Goal: Transaction & Acquisition: Obtain resource

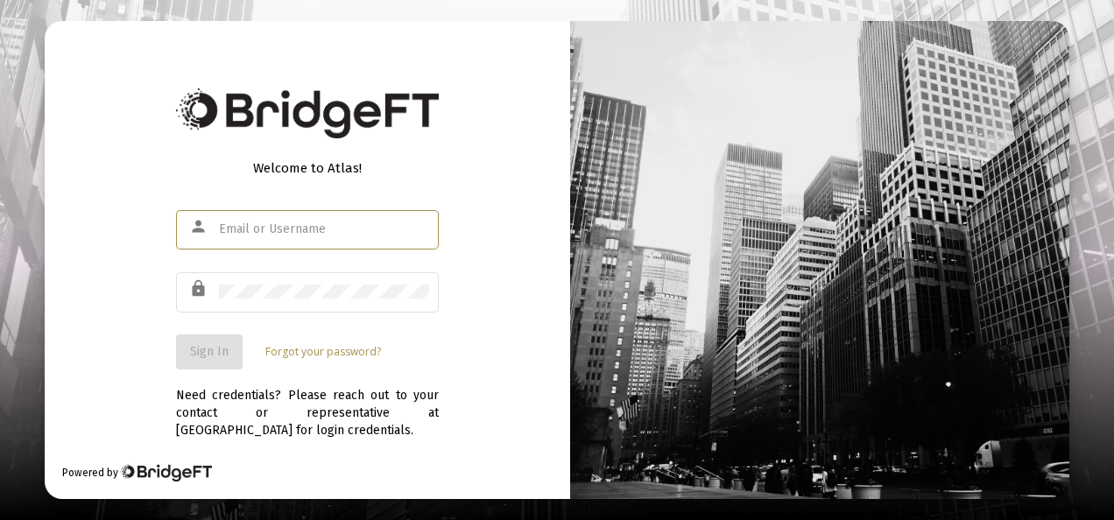
click at [291, 235] on input "text" at bounding box center [324, 229] width 210 height 14
type input "[EMAIL_ADDRESS][DOMAIN_NAME]"
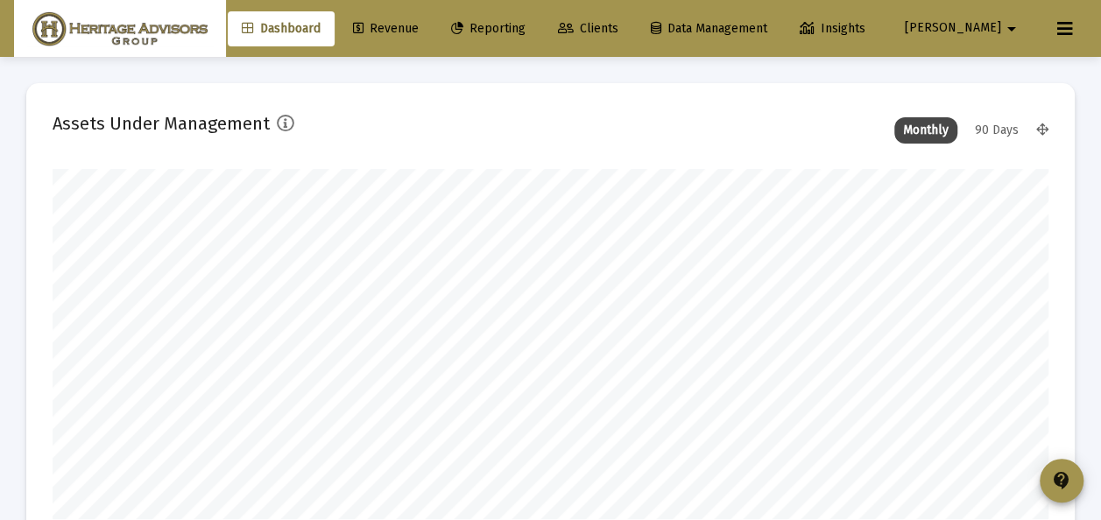
scroll to position [350, 533]
type input "[DATE]"
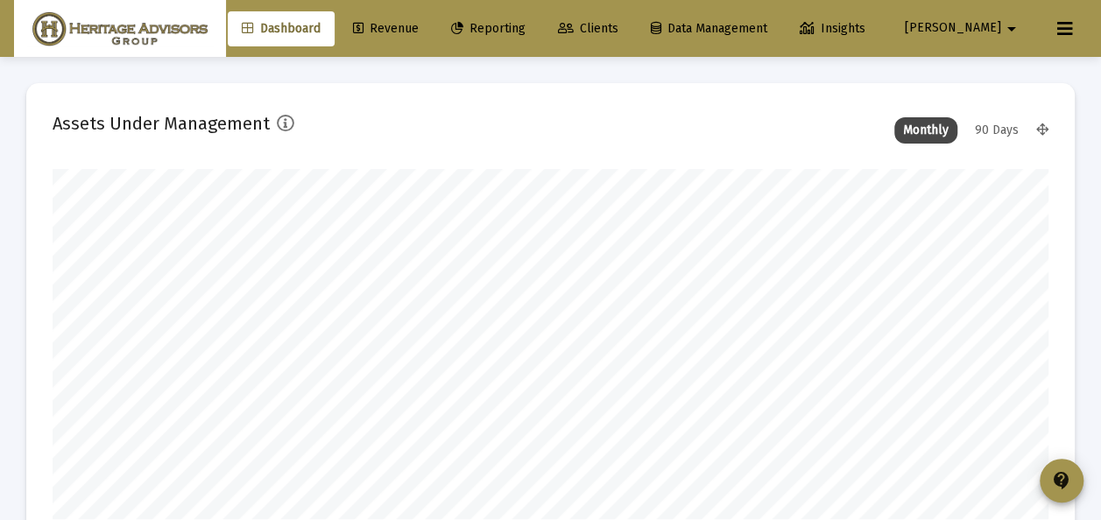
click at [618, 24] on span "Clients" at bounding box center [588, 28] width 60 height 15
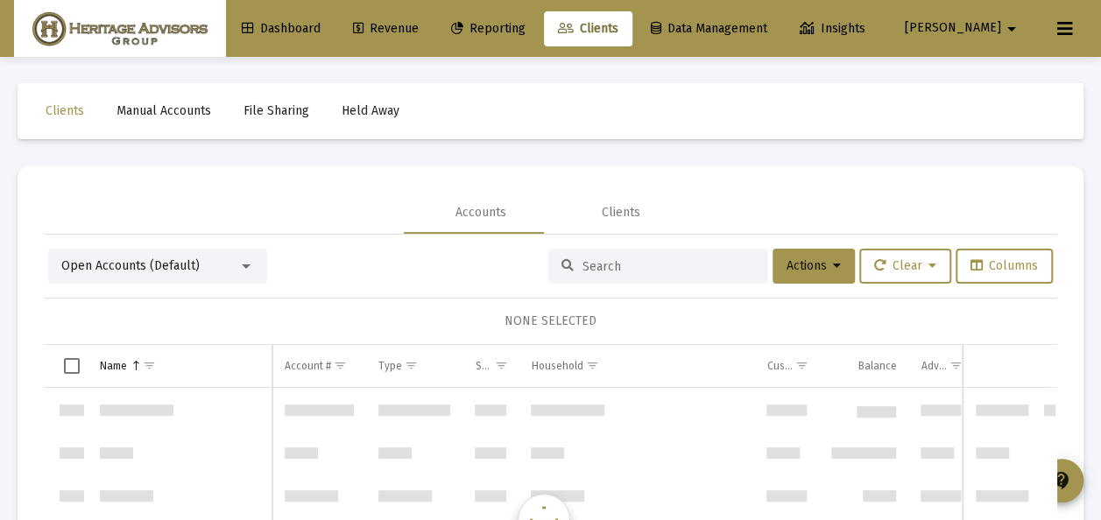
scroll to position [3364, 0]
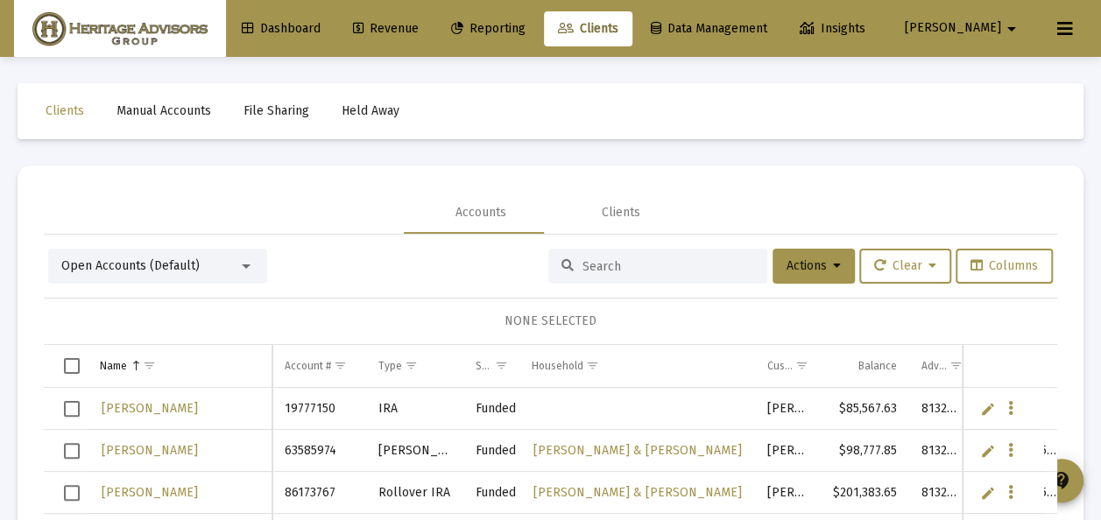
click at [241, 266] on div at bounding box center [246, 266] width 16 height 14
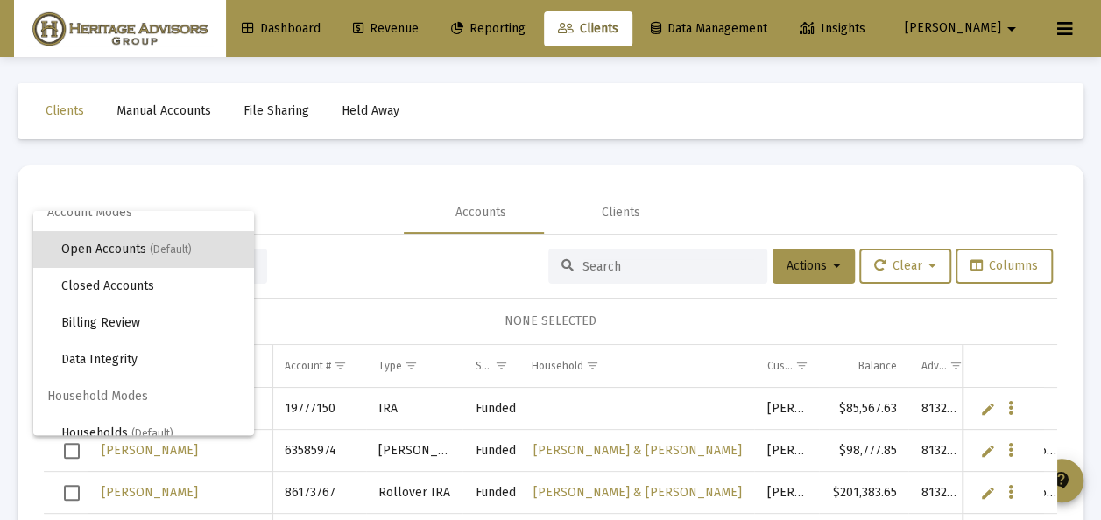
scroll to position [33, 0]
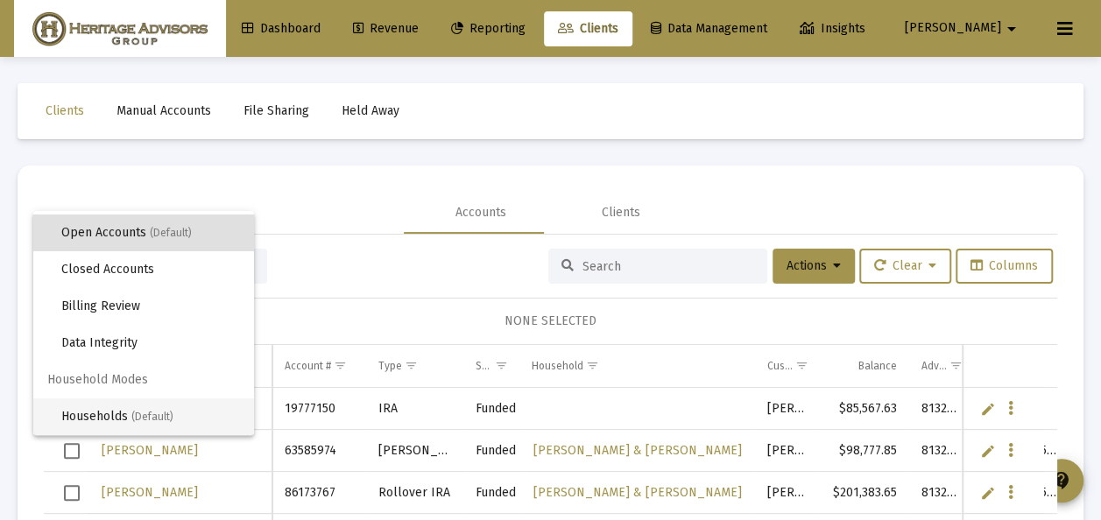
click at [131, 422] on span "Households (Default)" at bounding box center [150, 417] width 179 height 37
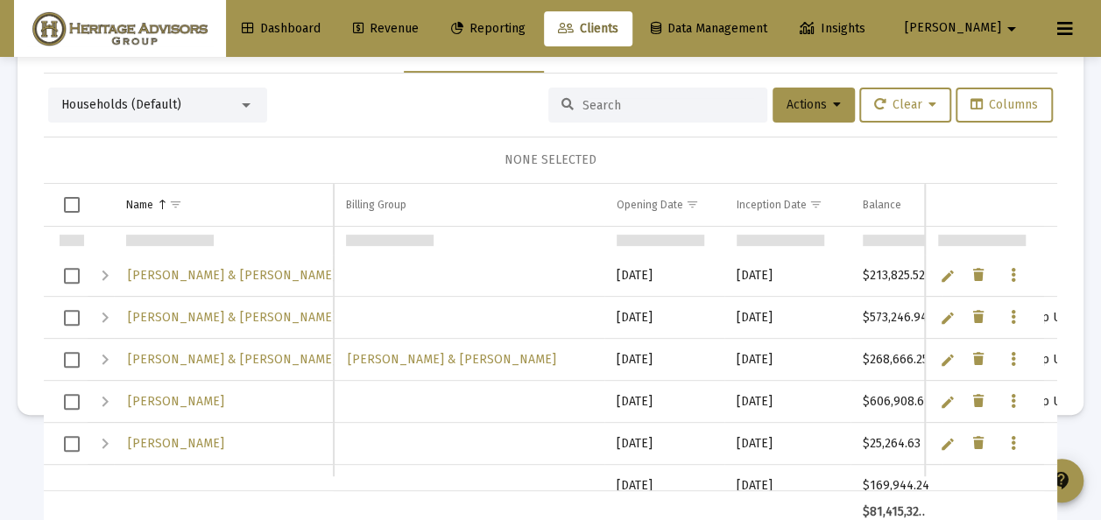
scroll to position [526, 0]
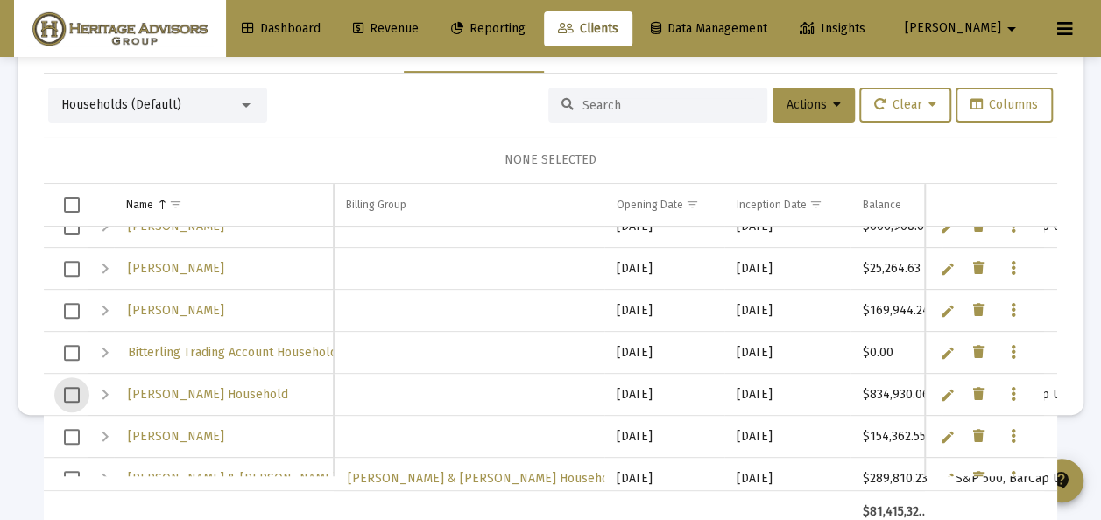
click at [70, 387] on span "Select row" at bounding box center [72, 395] width 16 height 16
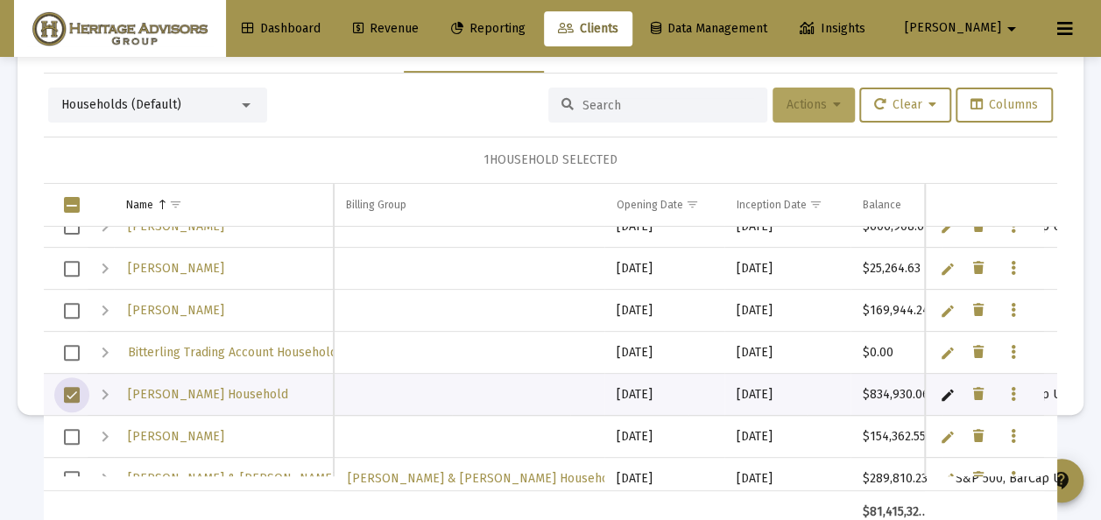
click at [790, 100] on span "Actions" at bounding box center [814, 104] width 54 height 15
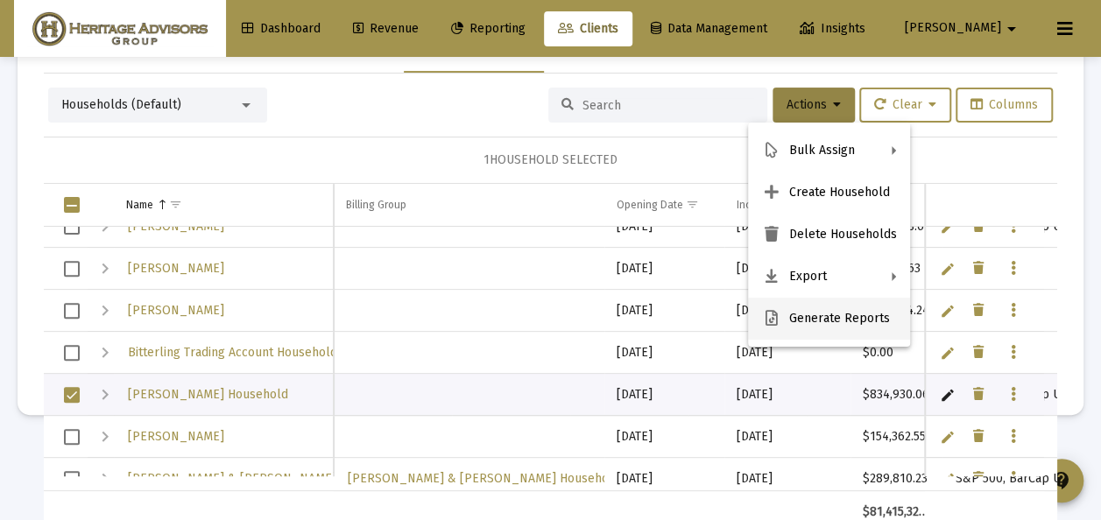
click at [810, 319] on button "Generate Reports" at bounding box center [829, 319] width 162 height 42
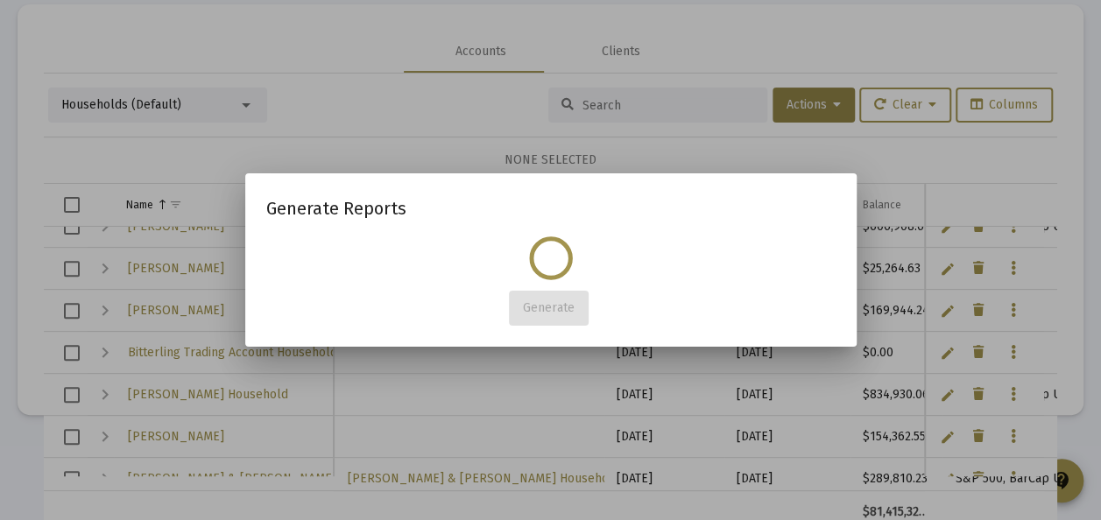
scroll to position [0, 0]
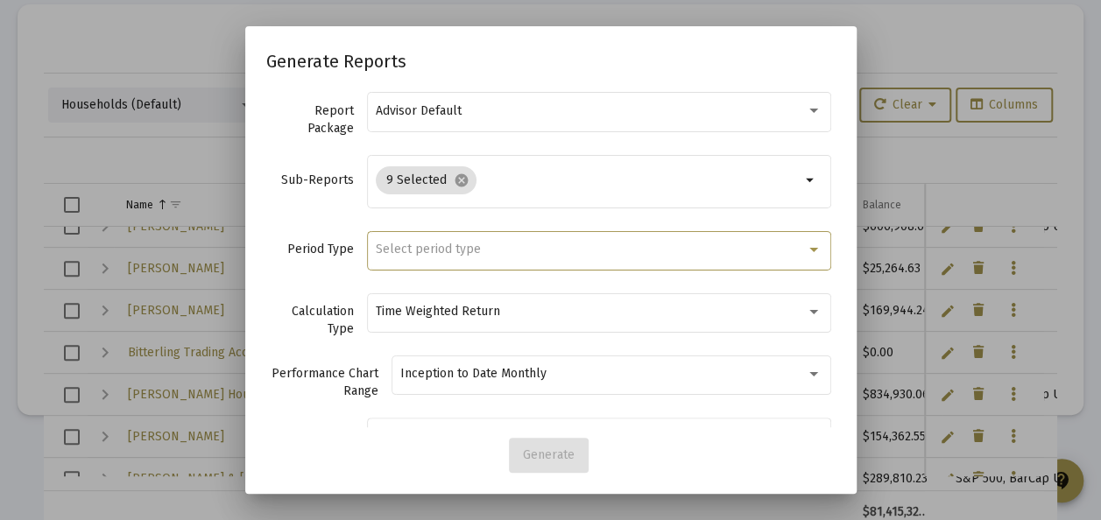
click at [433, 246] on span "Select period type" at bounding box center [428, 249] width 105 height 15
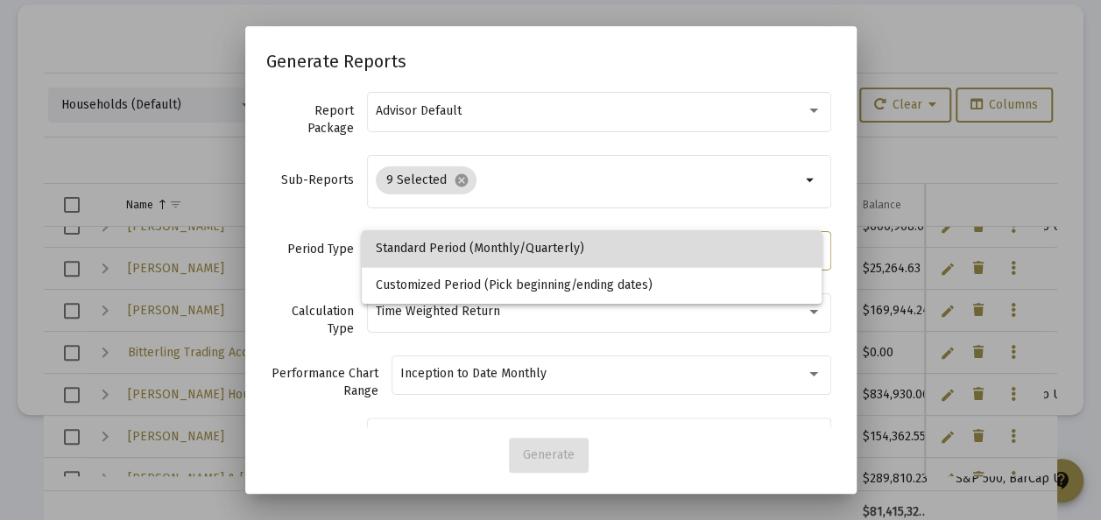
click at [433, 246] on span "Standard Period (Monthly/Quarterly)" at bounding box center [592, 248] width 433 height 37
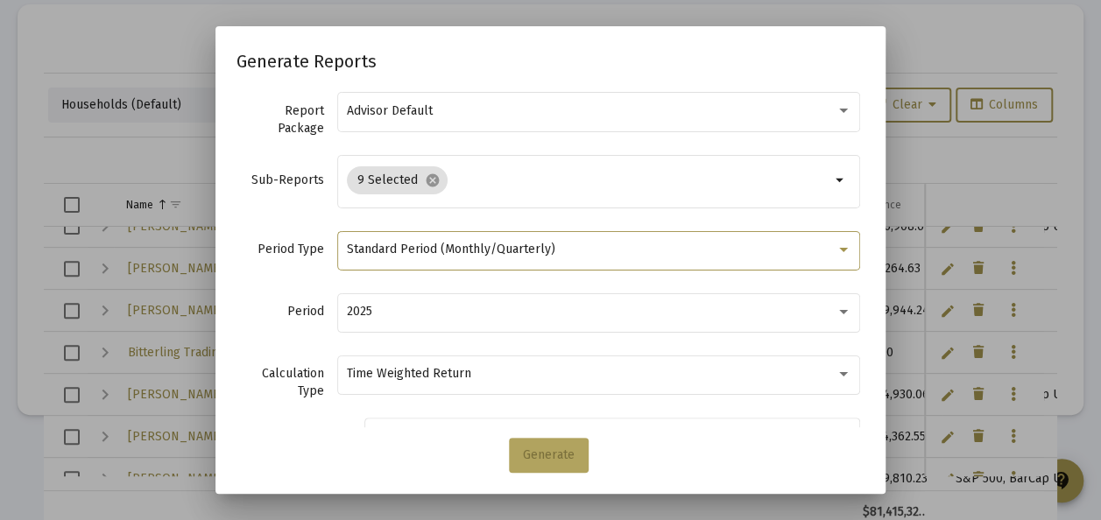
click at [541, 452] on span "Generate" at bounding box center [549, 455] width 52 height 15
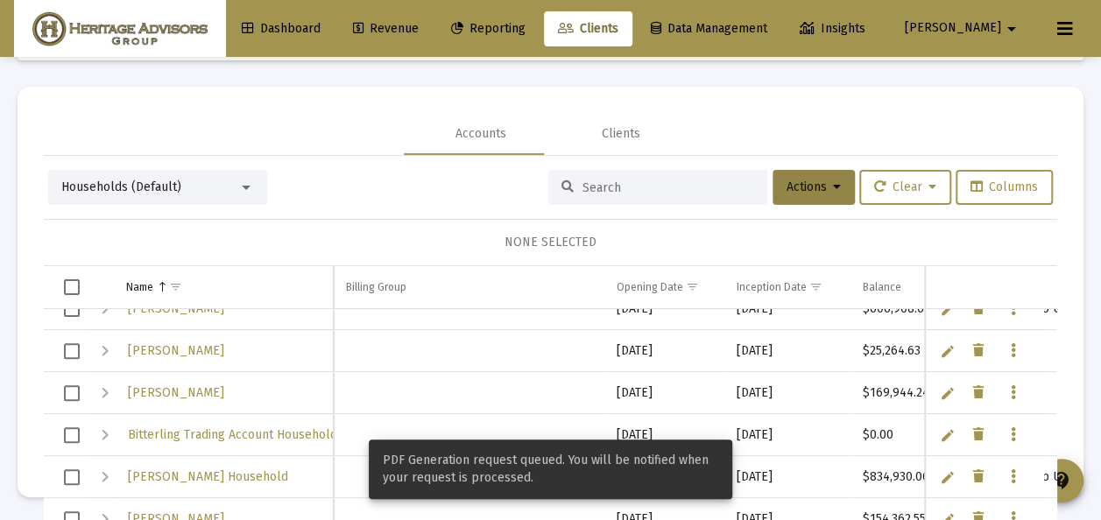
scroll to position [82, 0]
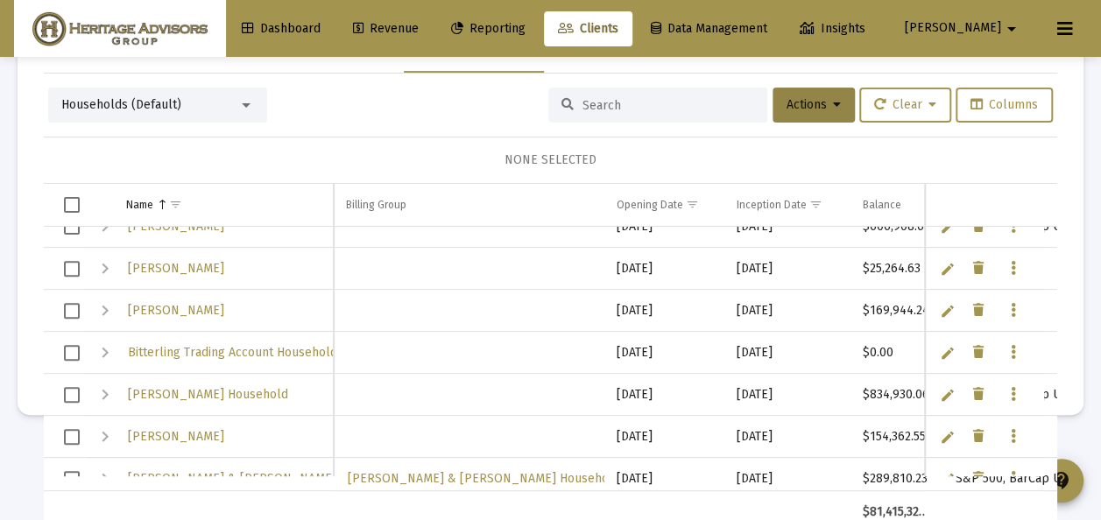
click at [540, 19] on link "Reporting" at bounding box center [488, 28] width 102 height 35
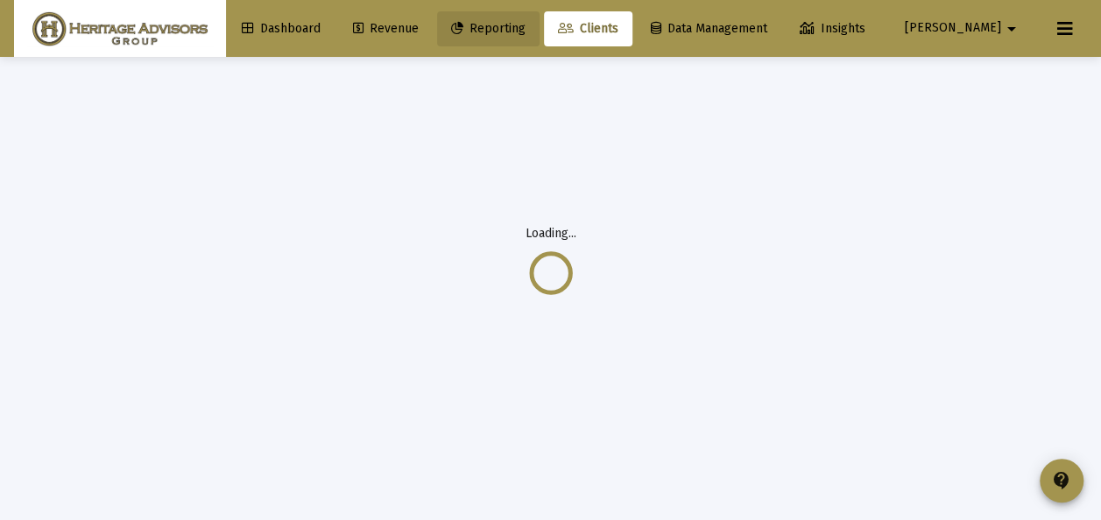
scroll to position [0, 0]
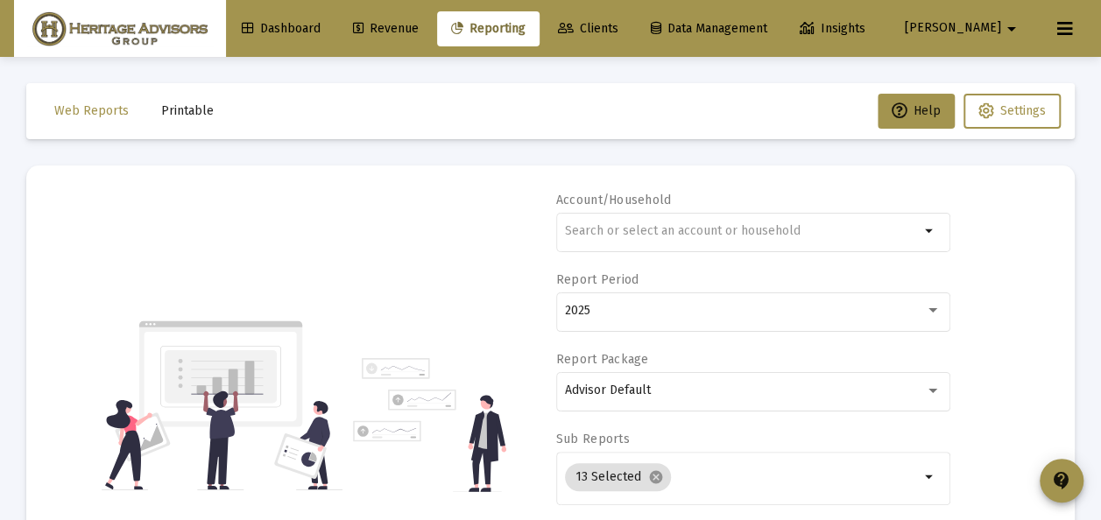
click at [175, 113] on span "Printable" at bounding box center [187, 110] width 53 height 15
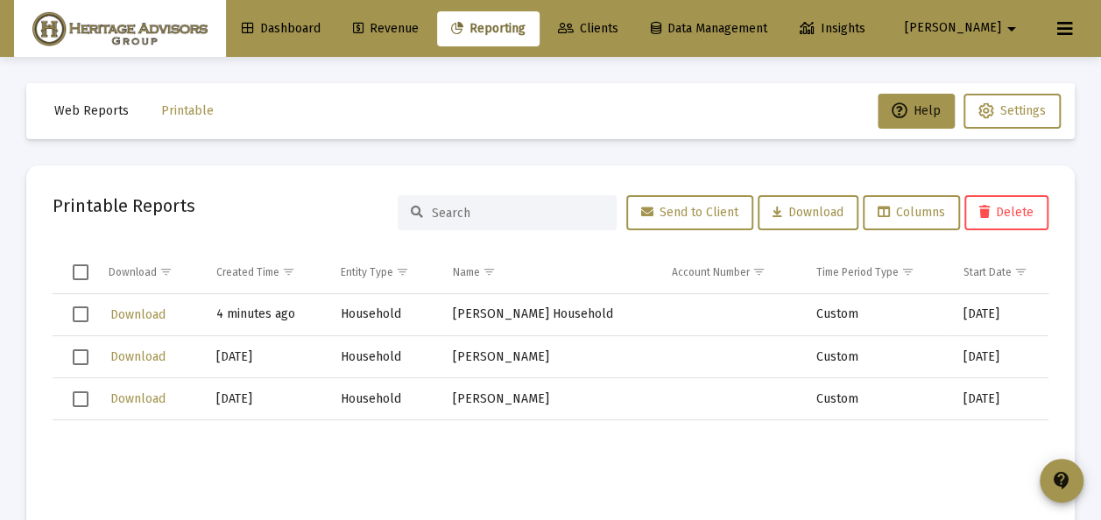
click at [82, 359] on span "Select row" at bounding box center [81, 357] width 16 height 16
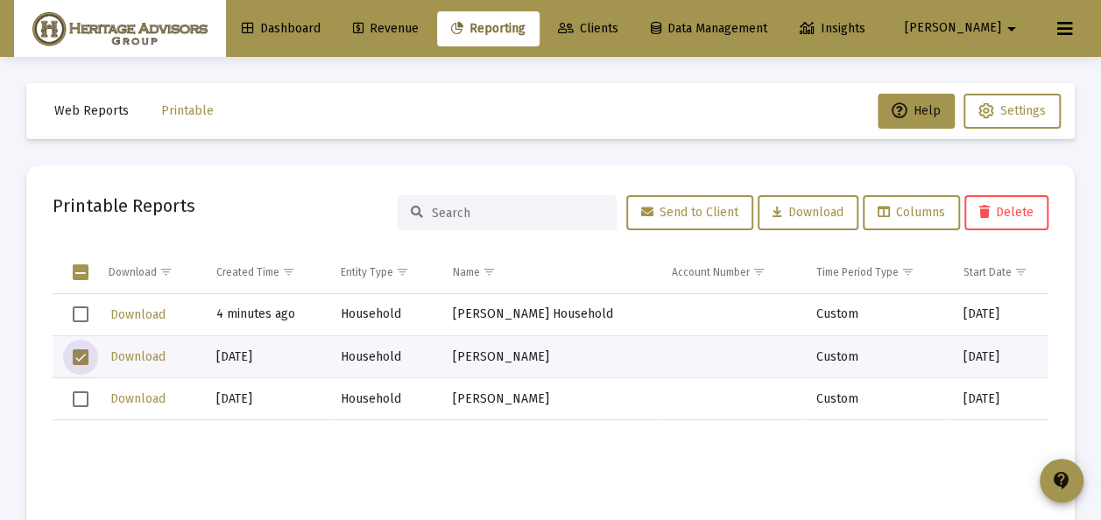
click at [81, 396] on span "Select row" at bounding box center [81, 400] width 16 height 16
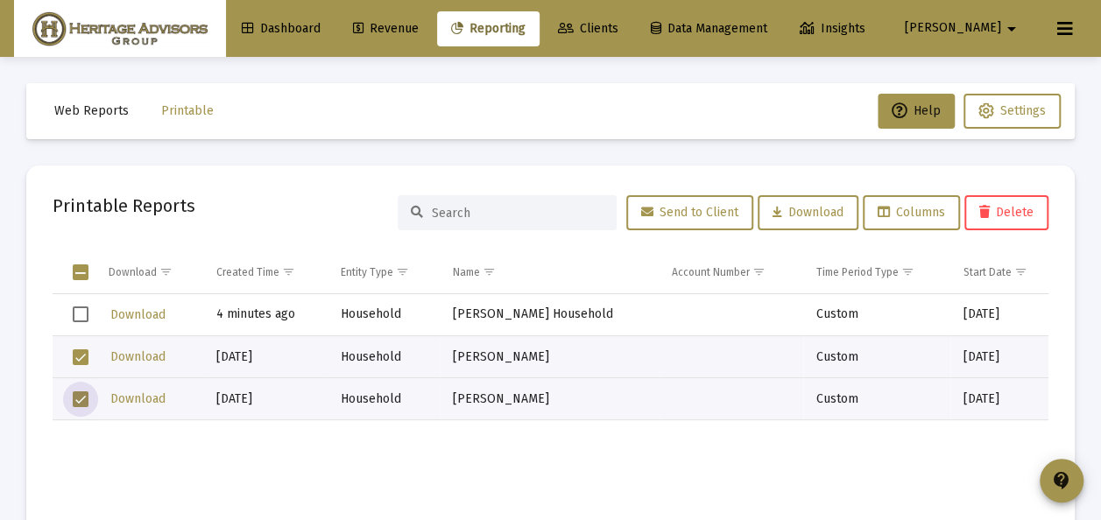
click at [985, 208] on icon at bounding box center [984, 213] width 11 height 12
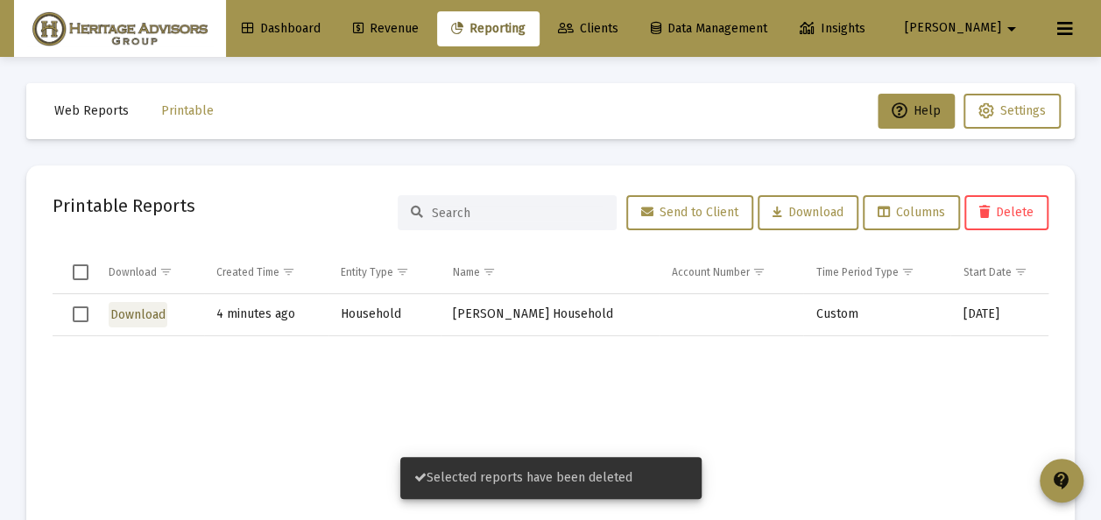
click at [146, 310] on span "Download" at bounding box center [137, 314] width 55 height 15
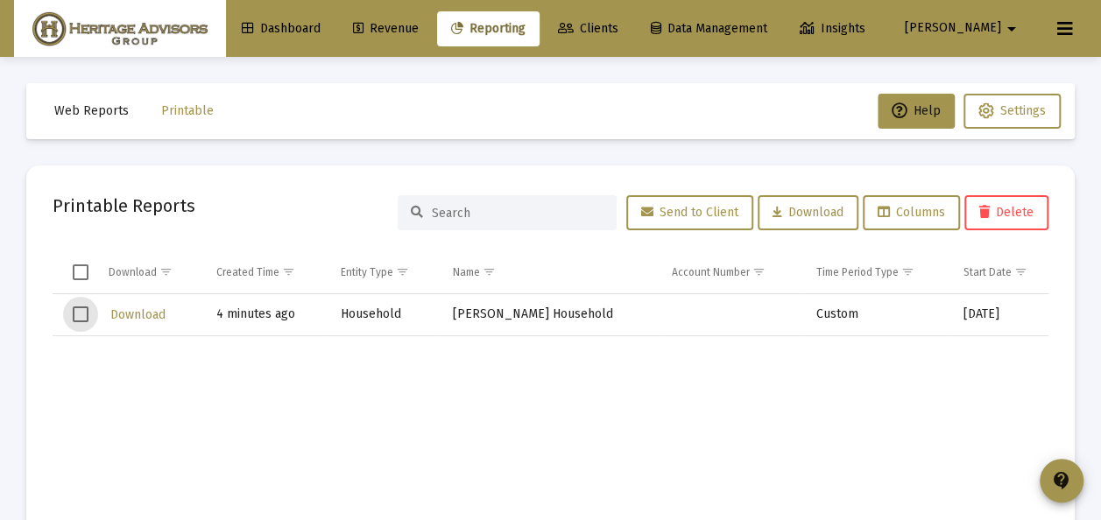
click at [81, 314] on span "Select row" at bounding box center [81, 315] width 16 height 16
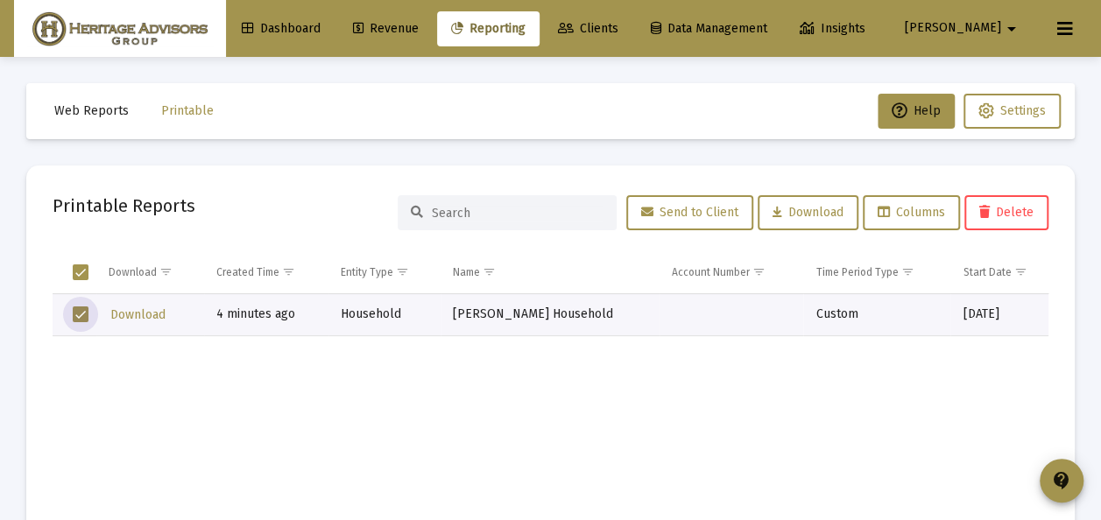
click at [999, 211] on span "Delete" at bounding box center [1006, 212] width 54 height 15
